Goal: Information Seeking & Learning: Learn about a topic

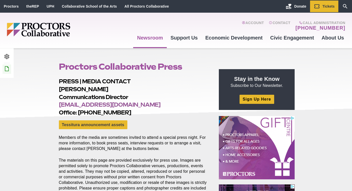
click at [7, 70] on icon at bounding box center [7, 68] width 6 height 6
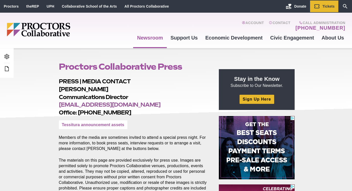
click at [106, 127] on link "Tessitura announcement assets" at bounding box center [93, 124] width 68 height 9
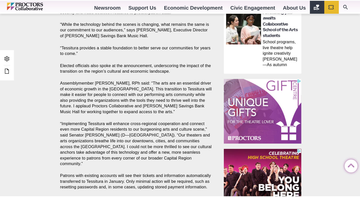
scroll to position [447, 0]
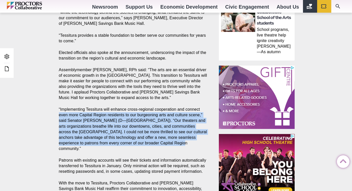
drag, startPoint x: 167, startPoint y: 143, endPoint x: 51, endPoint y: 113, distance: 119.6
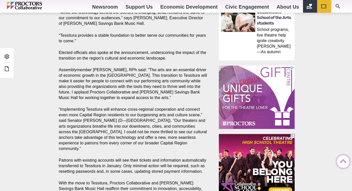
click at [96, 121] on p "“Implementing Tessitura will enhance cross-regional cooperation and connect eve…" at bounding box center [133, 128] width 149 height 45
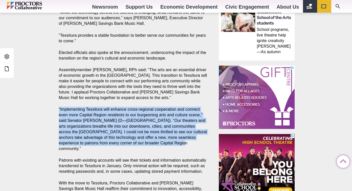
drag, startPoint x: 167, startPoint y: 143, endPoint x: 55, endPoint y: 109, distance: 116.8
click at [55, 109] on section "Share Share on Facebook Share on Twitter/X Copy Link Schenectady (Oct. 6) – Pro…" at bounding box center [134, 10] width 159 height 431
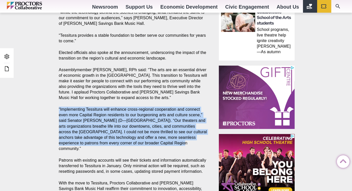
copy p "“Implementing Tessitura will enhance cross-regional cooperation and connect eve…"
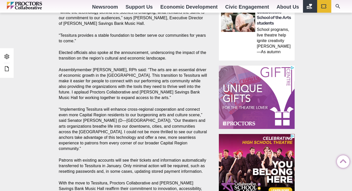
click at [110, 86] on p "Assemblymember John T. McDonald III, RPh said: “The arts are an essential drive…" at bounding box center [133, 83] width 149 height 33
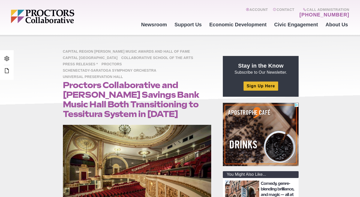
scroll to position [0, 0]
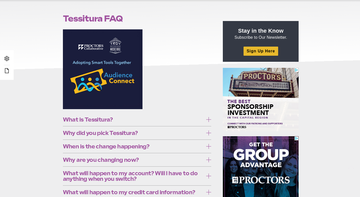
scroll to position [112, 0]
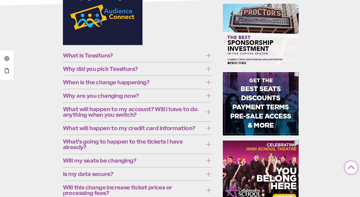
click at [149, 56] on span "What is Tessitura?" at bounding box center [133, 56] width 141 height 6
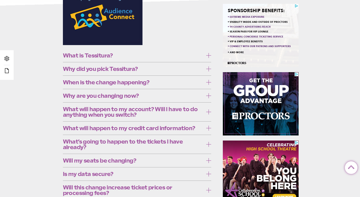
click at [149, 56] on span "What is Tessitura?" at bounding box center [133, 56] width 141 height 6
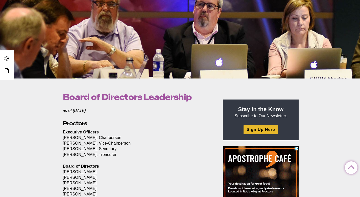
scroll to position [52, 0]
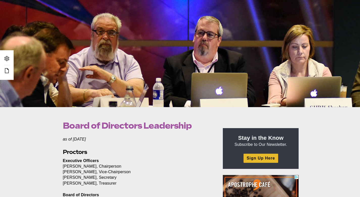
drag, startPoint x: 97, startPoint y: 177, endPoint x: 57, endPoint y: 147, distance: 49.9
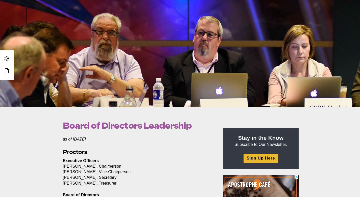
copy section "Proctors Executive Officers Rai Archibold, Chairperson Melissa Zambri, Vice-Cha…"
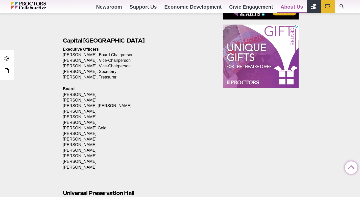
scroll to position [236, 0]
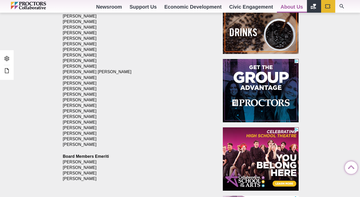
click at [96, 175] on p "Board Members Emeriti Lionel Barthold William Dake Anthony Mashuta Herb Shultz" at bounding box center [137, 167] width 149 height 28
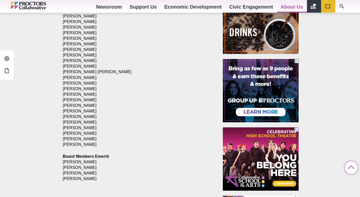
click at [90, 177] on p "Board Members Emeriti Lionel Barthold William Dake Anthony Mashuta Herb Shultz" at bounding box center [137, 167] width 149 height 28
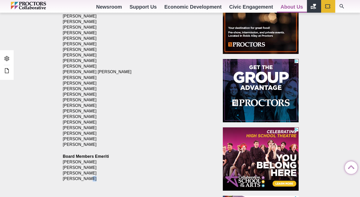
click at [90, 177] on p "Board Members Emeriti Lionel Barthold William Dake Anthony Mashuta Herb Shultz" at bounding box center [137, 167] width 149 height 28
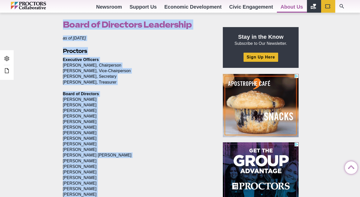
scroll to position [145, 0]
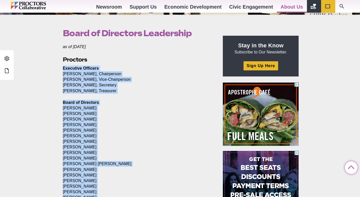
drag, startPoint x: 88, startPoint y: 181, endPoint x: 63, endPoint y: 69, distance: 115.2
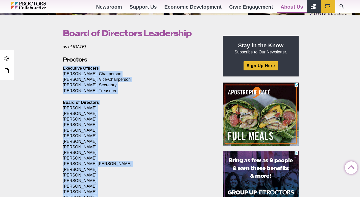
copy section "Executive Officers Rai Archibold, Chairperson Melissa Zambri, Vice-Chairperson …"
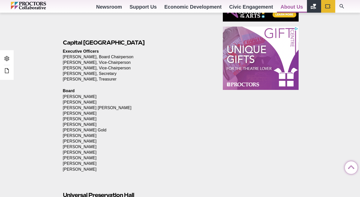
scroll to position [400, 0]
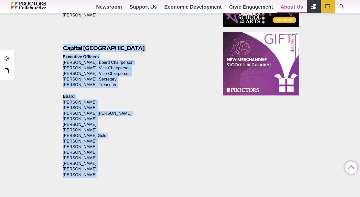
drag, startPoint x: 62, startPoint y: 48, endPoint x: 98, endPoint y: 174, distance: 131.0
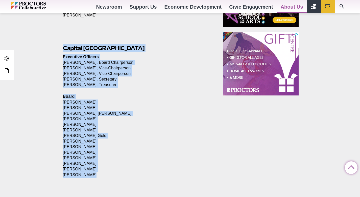
click at [98, 174] on section "as of March 2025 Proctors Executive Officers Rai Archibold, Chairperson Melissa…" at bounding box center [138, 76] width 159 height 575
copy section "Capital Repertory Theatre Executive Officers Margaret Becker, Board Chairperson…"
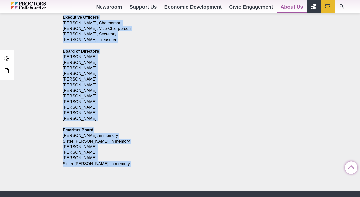
scroll to position [607, 0]
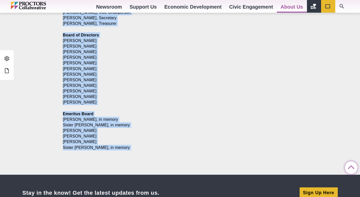
drag, startPoint x: 63, startPoint y: 91, endPoint x: 134, endPoint y: 152, distance: 93.5
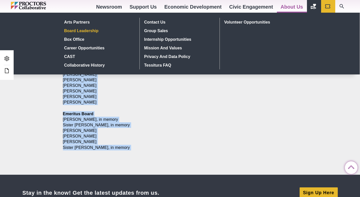
copy section "Executive Officers Beth Fecteau, Chairperson Todd LaRoche, Vice-Chairperson Rac…"
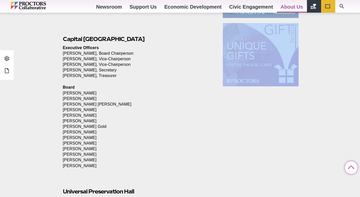
scroll to position [205, 0]
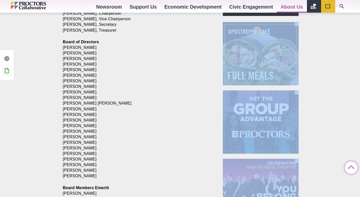
click at [8, 73] on icon at bounding box center [7, 70] width 6 height 6
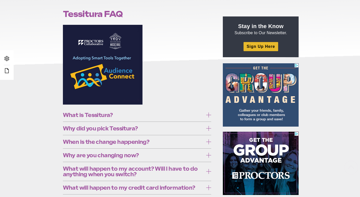
scroll to position [87, 0]
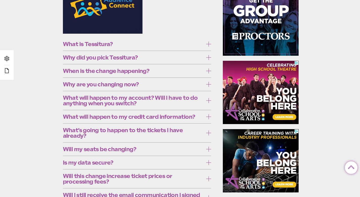
scroll to position [185, 0]
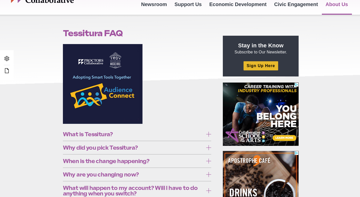
scroll to position [51, 0]
